Goal: Complete application form: Complete application form

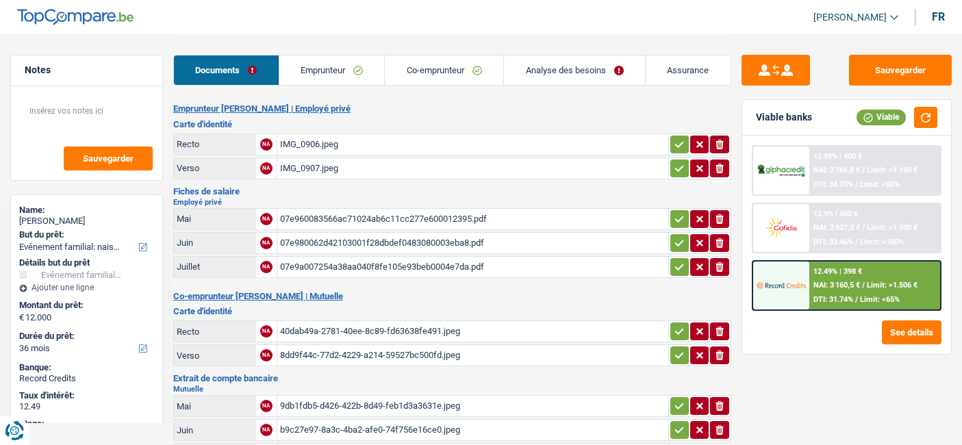
select select "familyEvent"
select select "36"
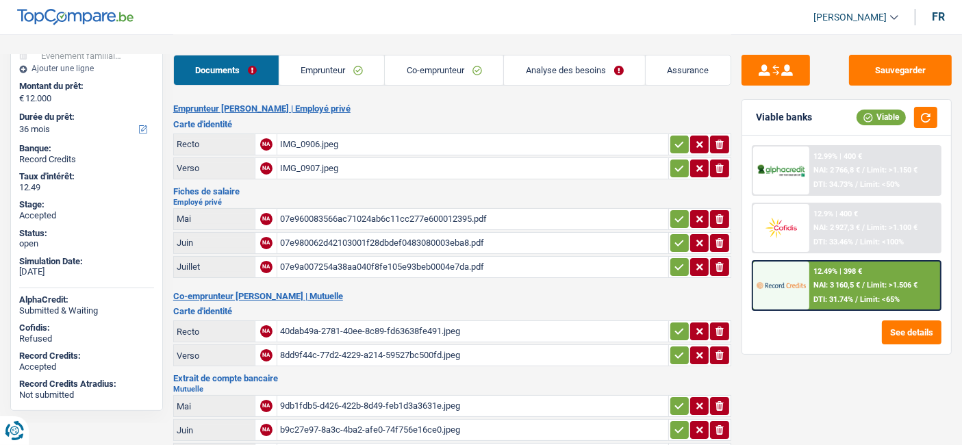
click at [306, 65] on link "Emprunteur" at bounding box center [331, 69] width 105 height 29
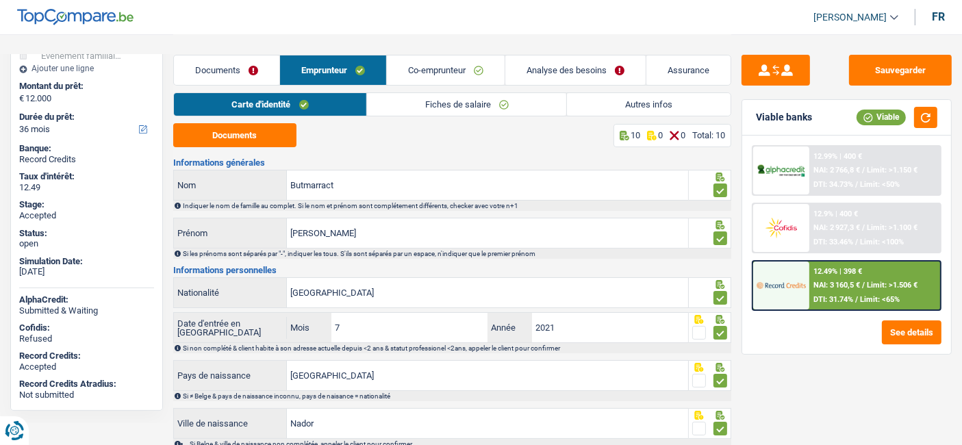
click at [643, 112] on link "Autres infos" at bounding box center [648, 104] width 163 height 23
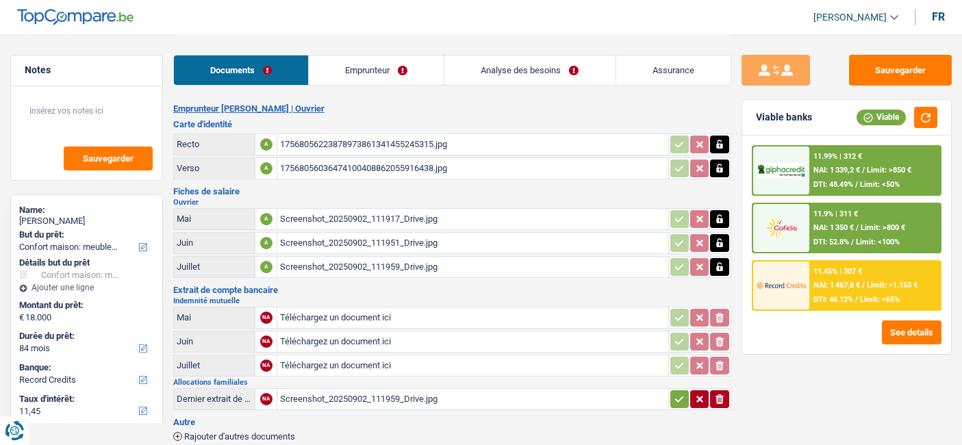
select select "household"
select select "84"
select select "record credits"
click at [355, 211] on div "Screenshot_20250902_111917_Drive.jpg" at bounding box center [472, 219] width 385 height 21
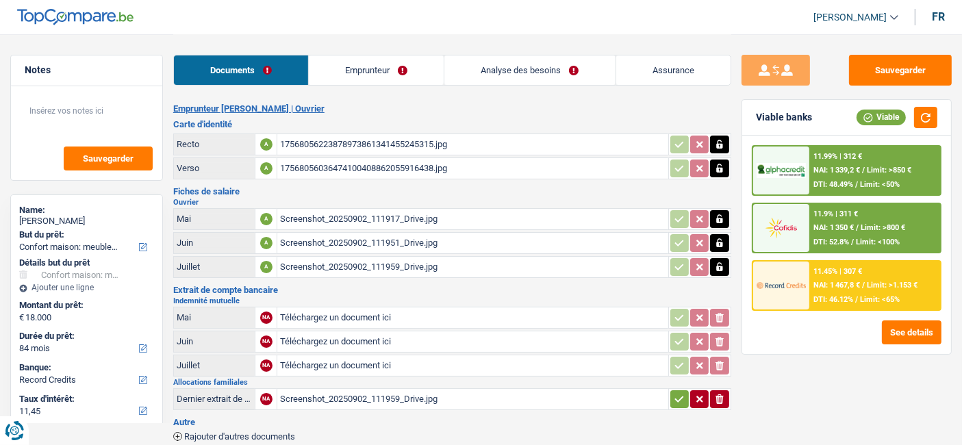
click at [722, 220] on icon "button" at bounding box center [719, 218] width 6 height 9
click at [718, 219] on icon "button" at bounding box center [719, 219] width 8 height 10
click at [720, 249] on button "button" at bounding box center [719, 243] width 18 height 18
click at [720, 245] on icon "button" at bounding box center [719, 243] width 8 height 10
click at [720, 263] on icon "button" at bounding box center [719, 267] width 11 height 14
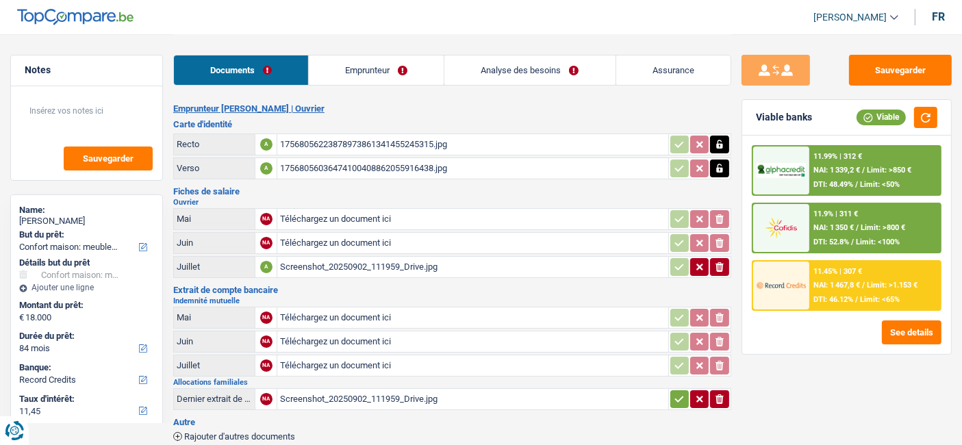
click at [720, 263] on icon "button" at bounding box center [719, 267] width 8 height 10
click at [616, 147] on div "17568056223878973861341455245315.jpg" at bounding box center [472, 144] width 385 height 21
select select "household"
select select "84"
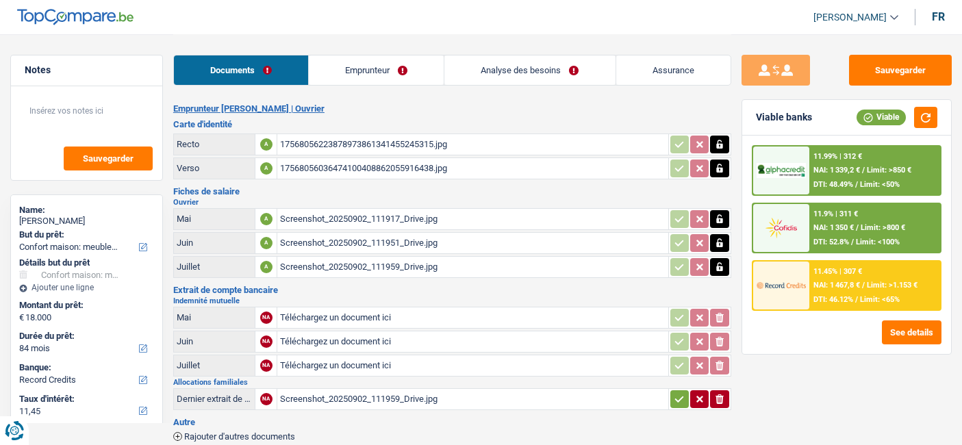
select select "record credits"
click at [384, 144] on div "17568056223878973861341455245315.jpg" at bounding box center [472, 144] width 385 height 21
click at [316, 218] on div "Screenshot_20250902_111917_Drive.jpg" at bounding box center [472, 219] width 385 height 21
click at [717, 220] on icon "button" at bounding box center [719, 218] width 6 height 9
click at [717, 220] on icon "button" at bounding box center [719, 219] width 8 height 10
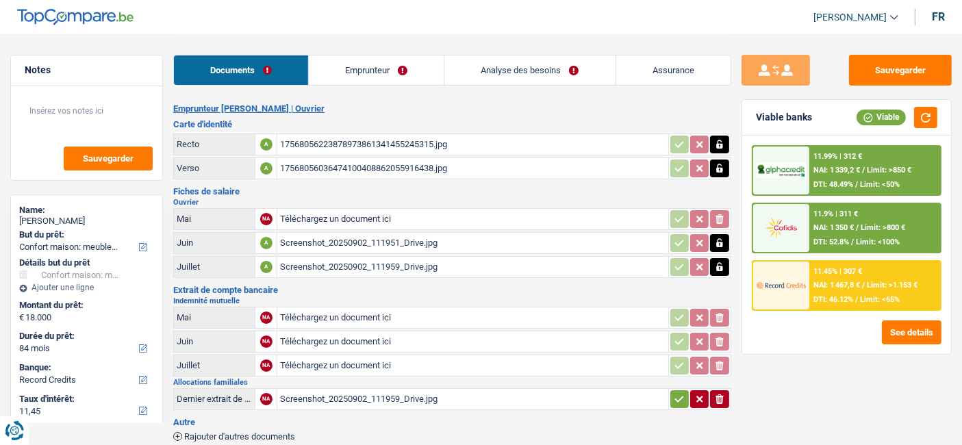
click at [722, 242] on icon "button" at bounding box center [719, 242] width 6 height 9
click at [724, 247] on icon "ionicons-v5-e" at bounding box center [719, 243] width 11 height 14
click at [724, 267] on icon "button" at bounding box center [719, 267] width 11 height 14
click at [724, 267] on icon "ionicons-v5-e" at bounding box center [719, 267] width 11 height 14
click at [315, 222] on input "Téléchargez un document ici" at bounding box center [472, 219] width 385 height 21
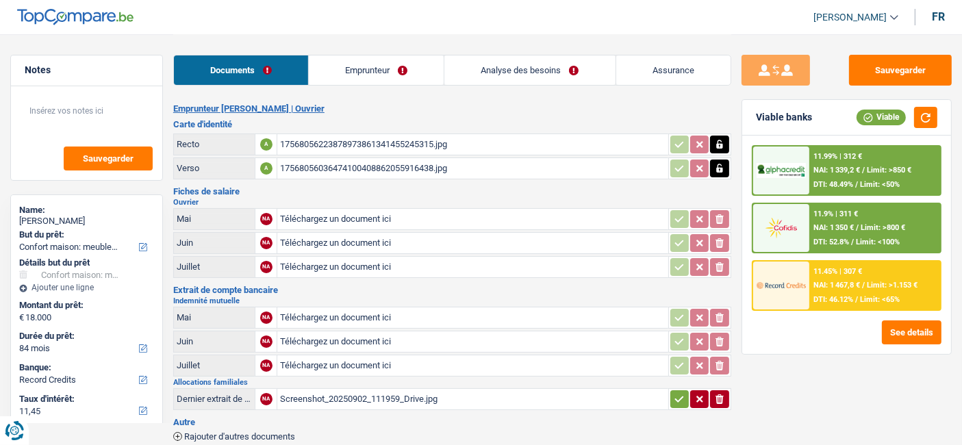
click at [373, 222] on input "Téléchargez un document ici" at bounding box center [472, 219] width 385 height 21
click at [325, 215] on input "Téléchargez un document ici" at bounding box center [472, 219] width 385 height 21
click at [364, 212] on input "Téléchargez un document ici" at bounding box center [472, 219] width 385 height 21
